Goal: Check status: Check status

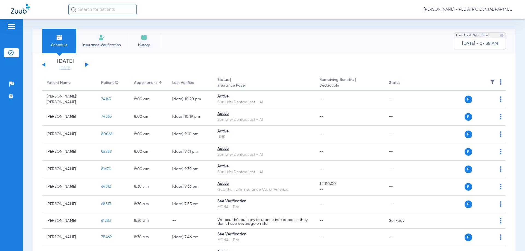
click at [87, 64] on button at bounding box center [86, 65] width 3 height 4
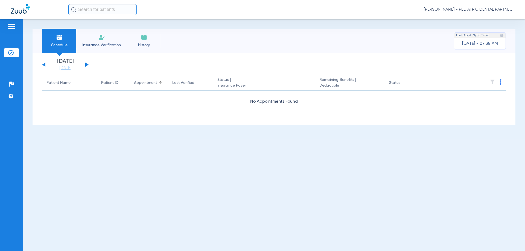
click at [87, 64] on button at bounding box center [86, 65] width 3 height 4
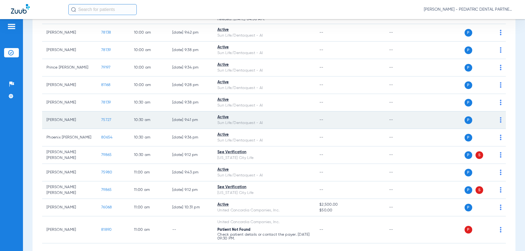
scroll to position [624, 0]
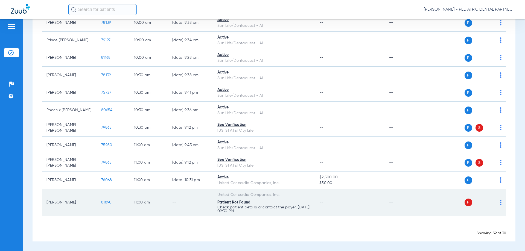
click at [258, 201] on div "Patient Not Found" at bounding box center [263, 203] width 93 height 6
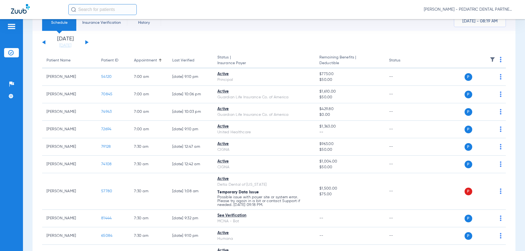
scroll to position [0, 0]
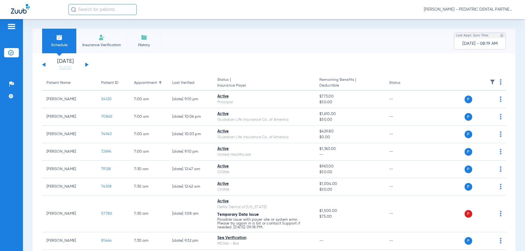
click at [43, 64] on button at bounding box center [43, 65] width 3 height 4
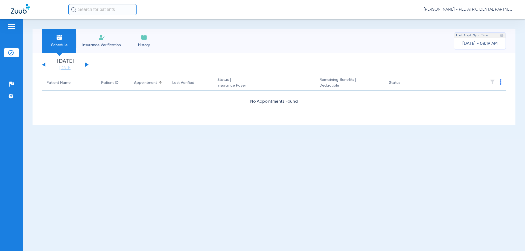
click at [45, 64] on button at bounding box center [43, 65] width 3 height 4
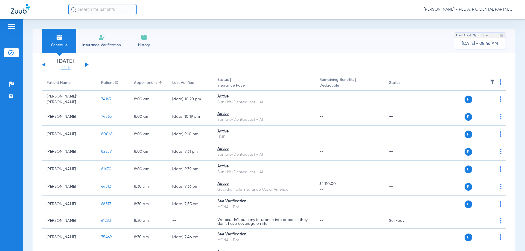
click at [87, 65] on button at bounding box center [86, 65] width 3 height 4
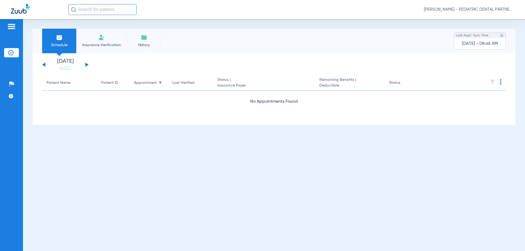
click at [87, 65] on button at bounding box center [86, 65] width 3 height 4
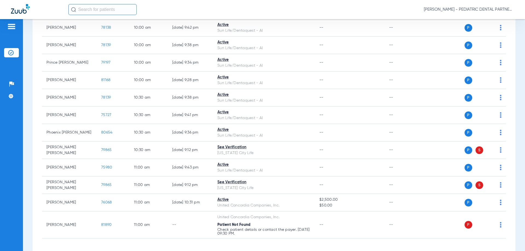
scroll to position [624, 0]
